Goal: Transaction & Acquisition: Purchase product/service

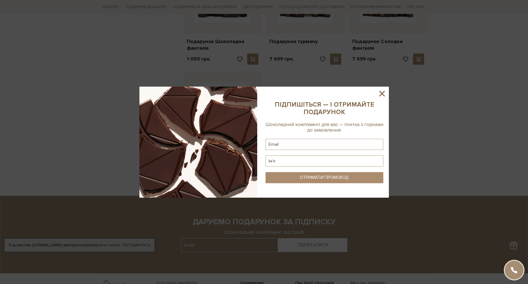
scroll to position [527, 0]
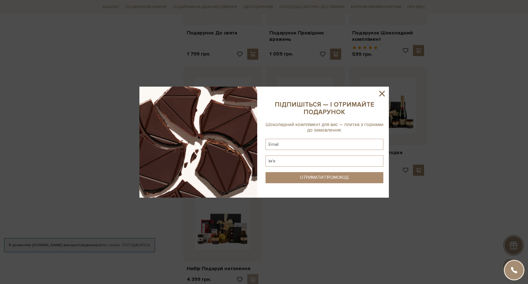
click at [384, 95] on icon at bounding box center [382, 94] width 6 height 6
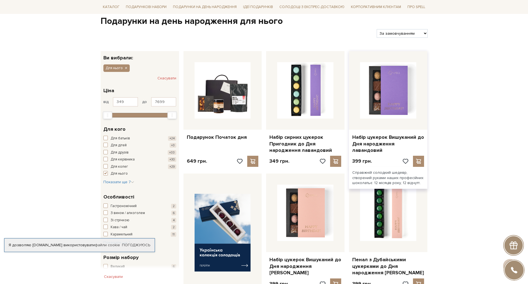
scroll to position [0, 0]
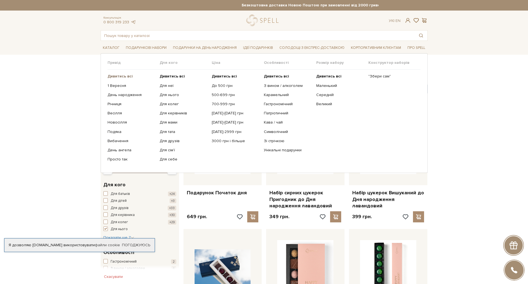
click at [126, 77] on b "Дивитись всі" at bounding box center [120, 76] width 25 height 5
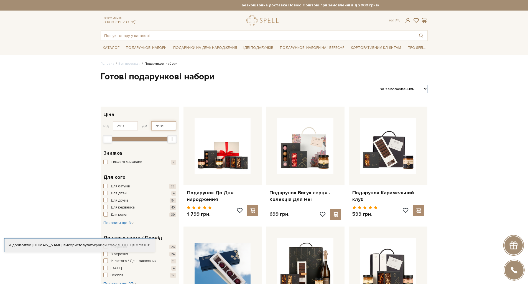
drag, startPoint x: 163, startPoint y: 126, endPoint x: 127, endPoint y: 126, distance: 36.6
click at [127, 126] on div "від 299 до 7699" at bounding box center [139, 125] width 73 height 9
type input "1500"
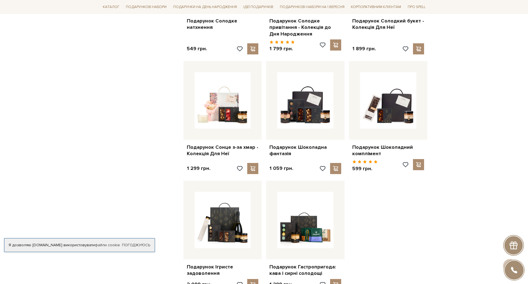
scroll to position [638, 0]
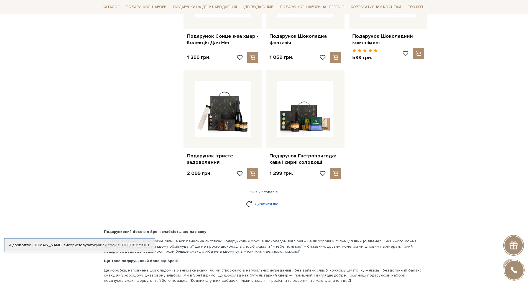
click at [271, 204] on link "Дивитися ще" at bounding box center [264, 204] width 36 height 10
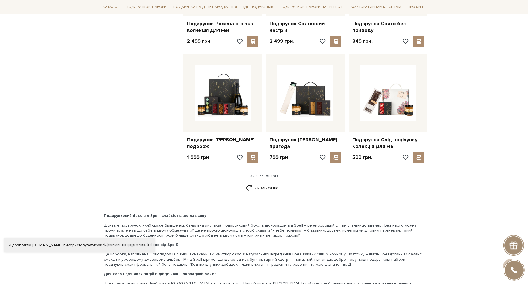
scroll to position [1248, 0]
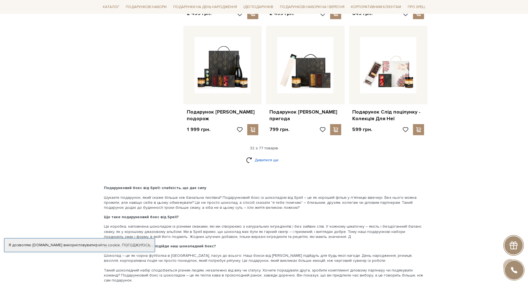
click at [265, 165] on link "Дивитися ще" at bounding box center [264, 160] width 36 height 10
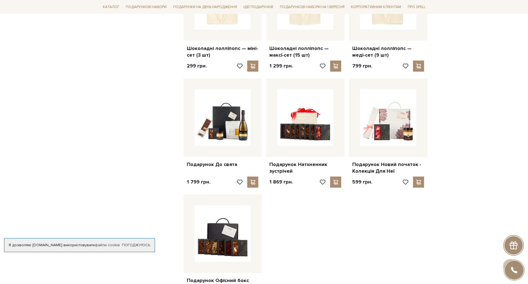
scroll to position [1858, 0]
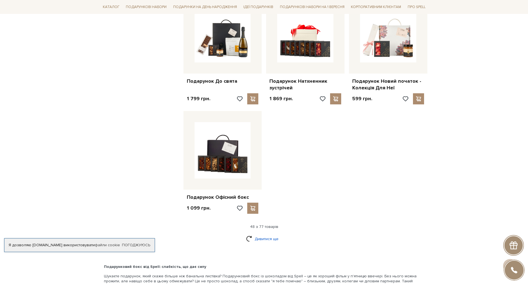
click at [269, 243] on link "Дивитися ще" at bounding box center [264, 239] width 36 height 10
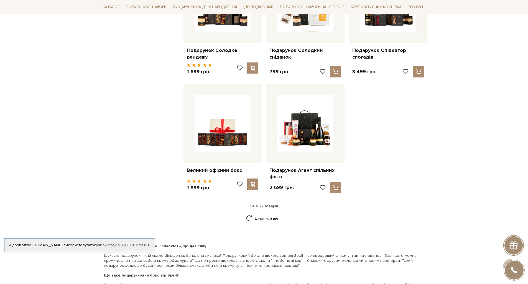
scroll to position [2524, 0]
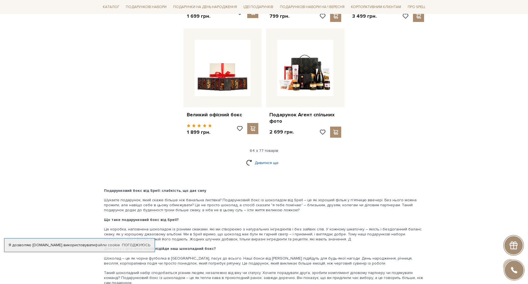
click at [268, 165] on link "Дивитися ще" at bounding box center [264, 163] width 36 height 10
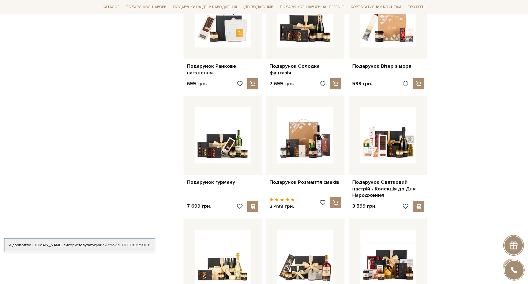
scroll to position [2912, 0]
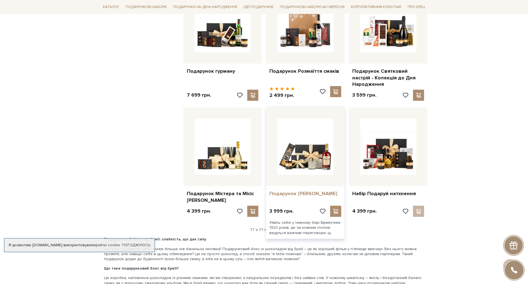
click at [302, 196] on link "Подарунок [PERSON_NAME]" at bounding box center [306, 193] width 72 height 6
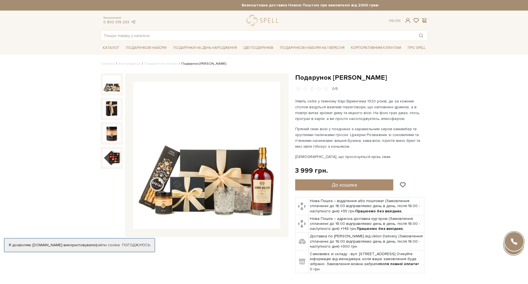
click at [113, 75] on img at bounding box center [112, 84] width 18 height 18
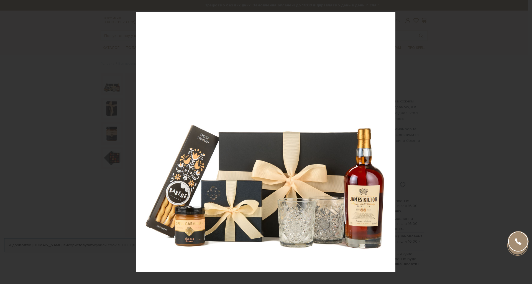
click at [526, 142] on div "1 / 4" at bounding box center [266, 142] width 532 height 284
click at [526, 143] on icon at bounding box center [526, 141] width 4 height 3
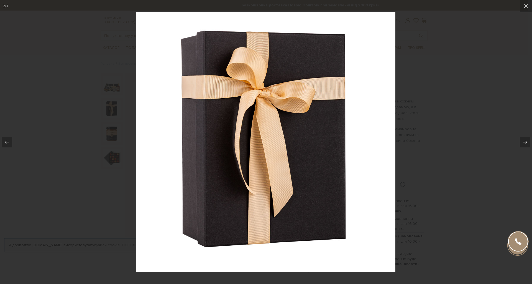
click at [523, 141] on icon at bounding box center [525, 142] width 7 height 7
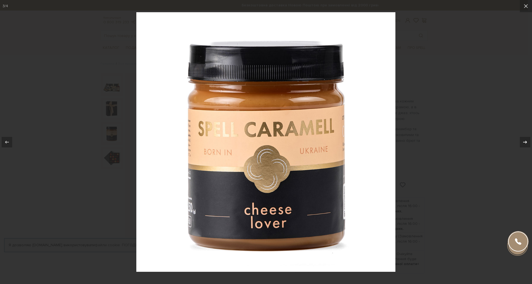
click at [524, 141] on icon at bounding box center [525, 142] width 7 height 7
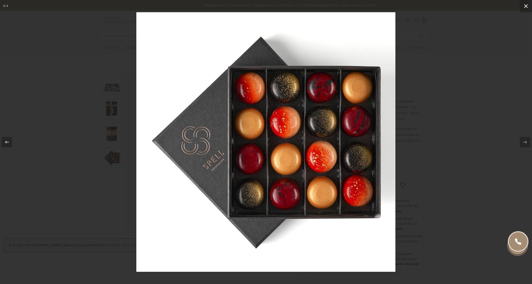
click at [527, 6] on icon at bounding box center [526, 6] width 4 height 4
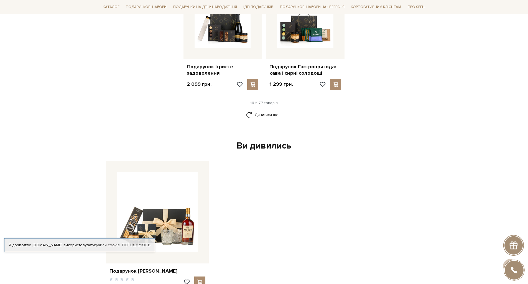
scroll to position [699, 0]
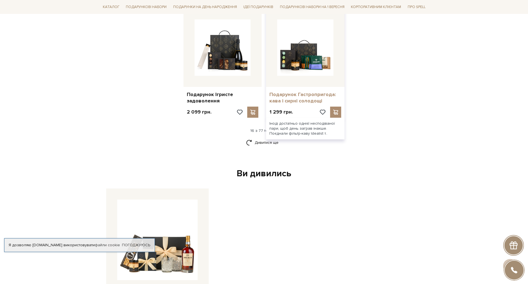
click at [303, 97] on link "Подарунок Гастропригода: кава і сирні солодощі" at bounding box center [306, 97] width 72 height 13
